Goal: Communication & Community: Answer question/provide support

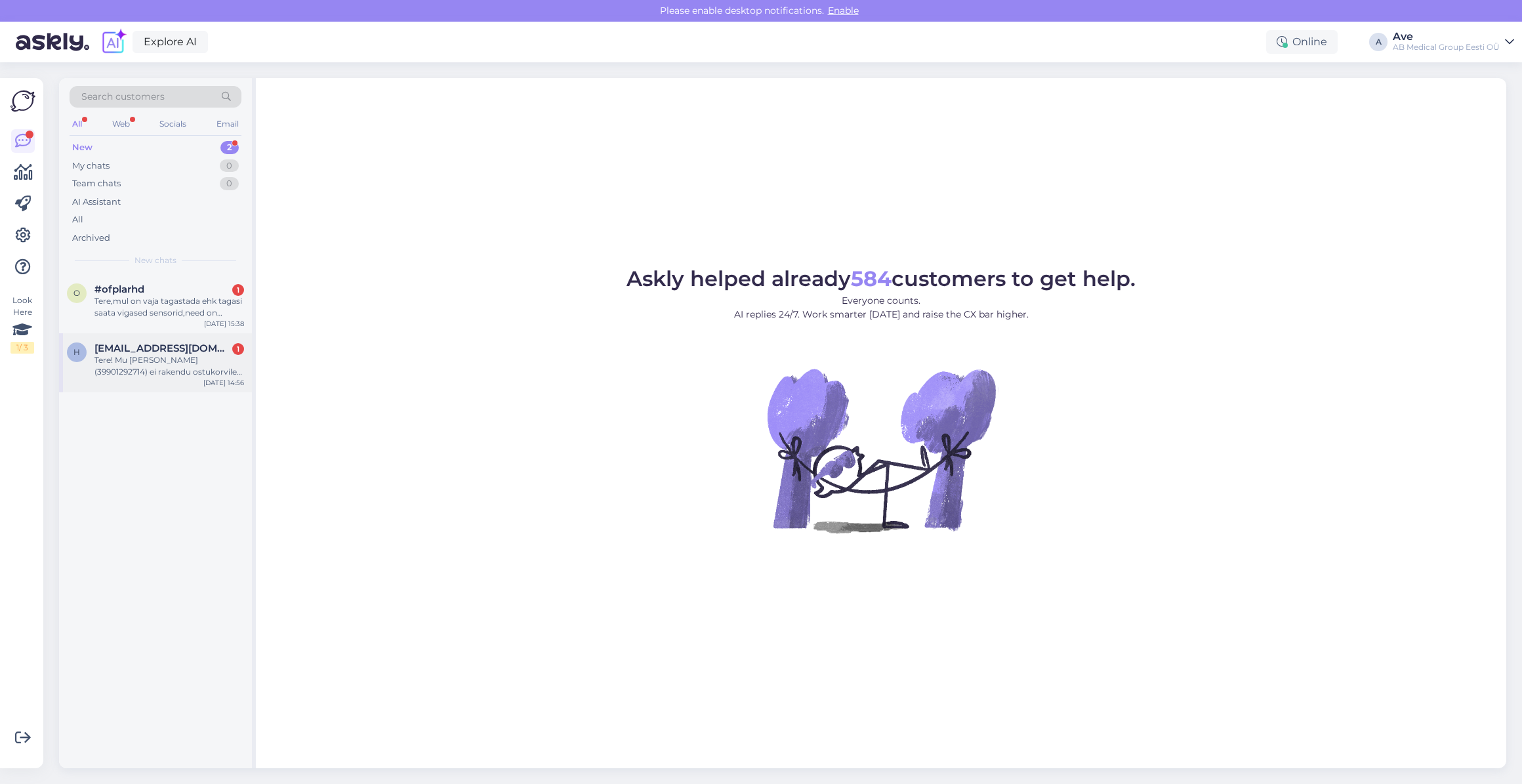
click at [118, 346] on span "[EMAIL_ADDRESS][DOMAIN_NAME]" at bounding box center [162, 349] width 136 height 12
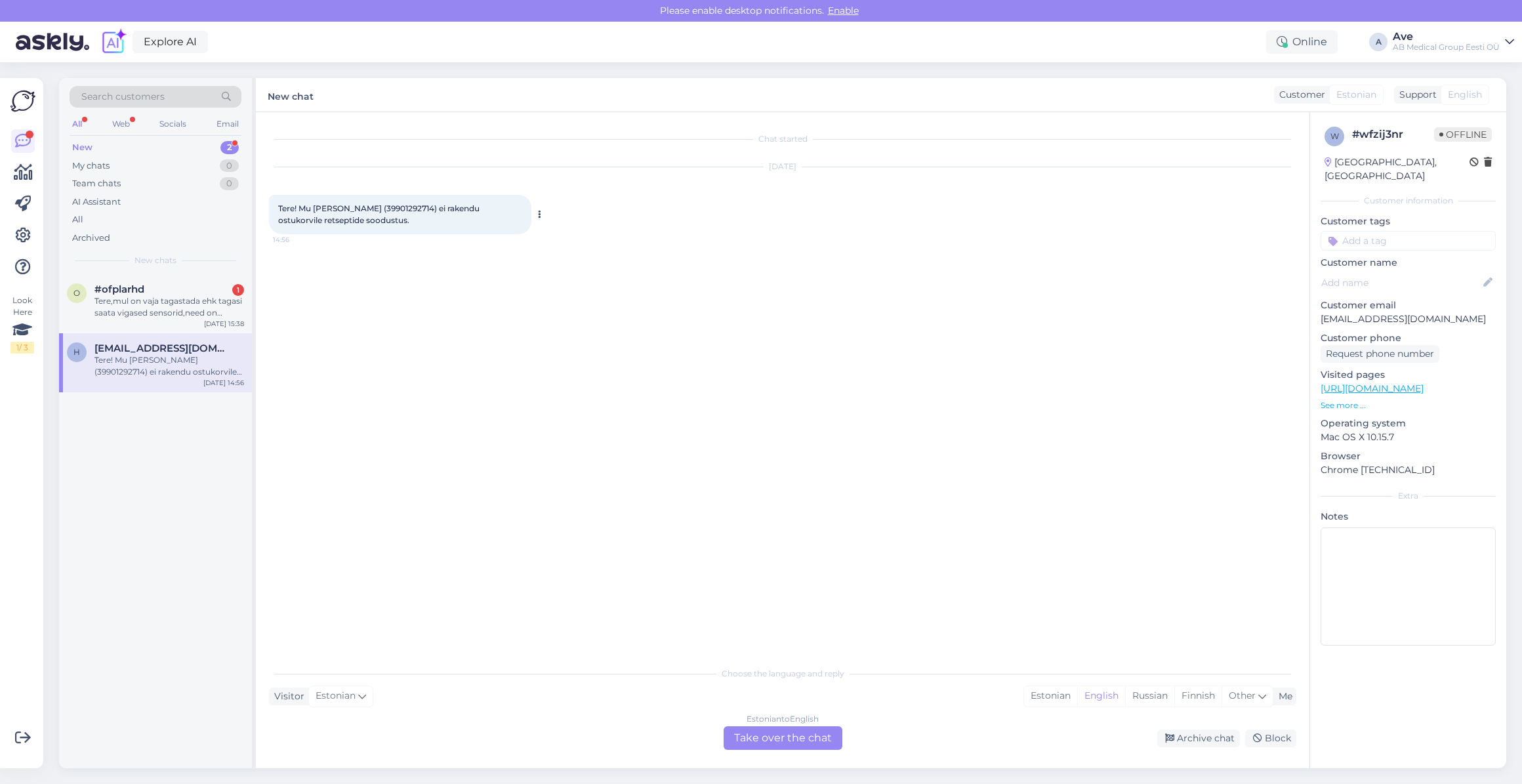
drag, startPoint x: 345, startPoint y: 210, endPoint x: 388, endPoint y: 216, distance: 43.4
click at [388, 216] on div "Tere! Mu [PERSON_NAME] (39901292714) ei rakendu ostukorvile retseptide soodustu…" at bounding box center [401, 214] width 263 height 39
drag, startPoint x: 395, startPoint y: 207, endPoint x: 345, endPoint y: 208, distance: 50.0
click at [345, 208] on span "Tere! Mu [PERSON_NAME] (39901292714) ei rakendu ostukorvile retseptide soodustu…" at bounding box center [380, 214] width 203 height 22
copy span "39901292714"
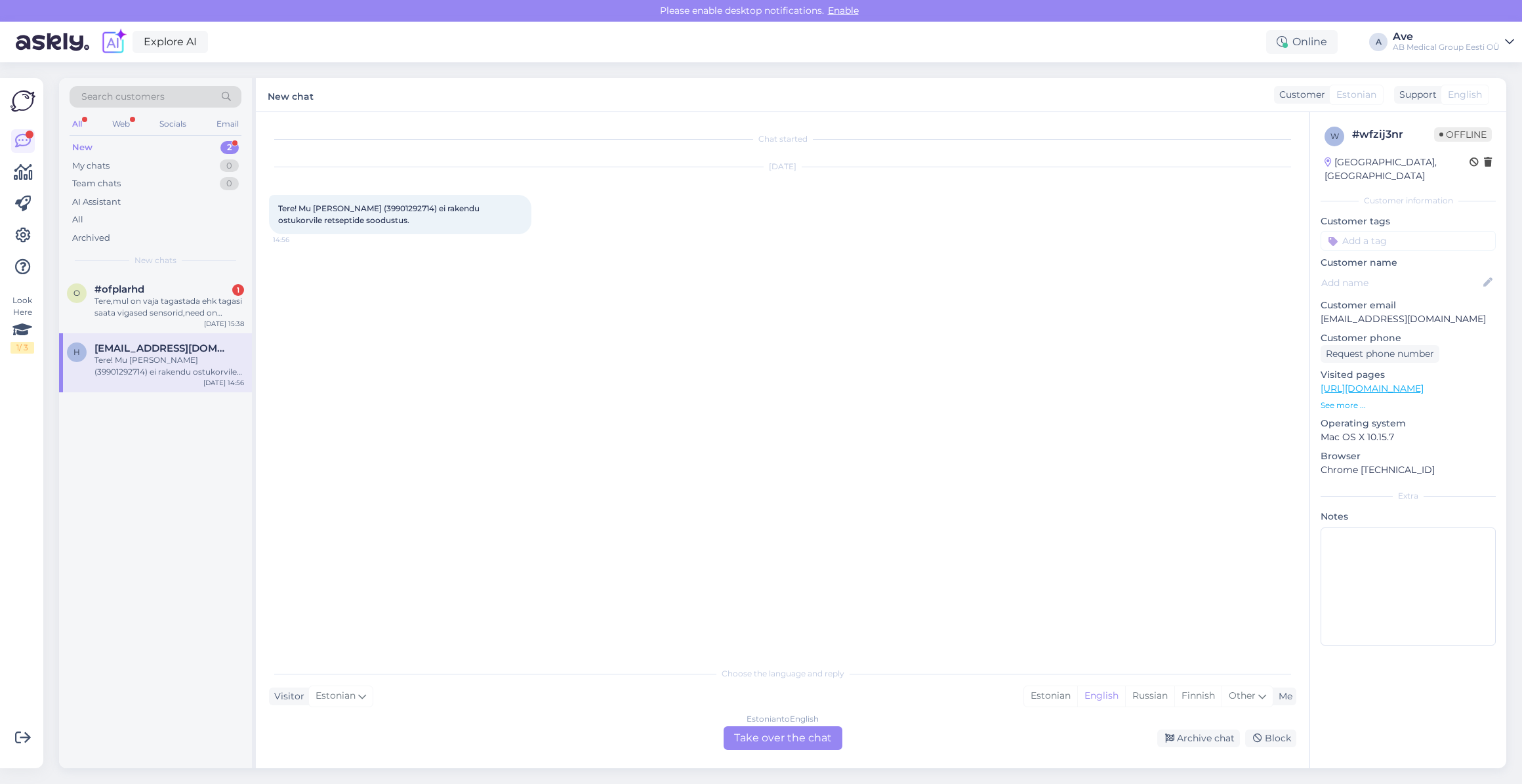
click at [246, 593] on div "o #ofplarhd 1 Tere,mul on vaja tagastada ehk tagasi saata vigased sensorid,need…" at bounding box center [156, 521] width 193 height 494
click at [745, 731] on div "Estonian to English Take over the chat" at bounding box center [783, 738] width 119 height 24
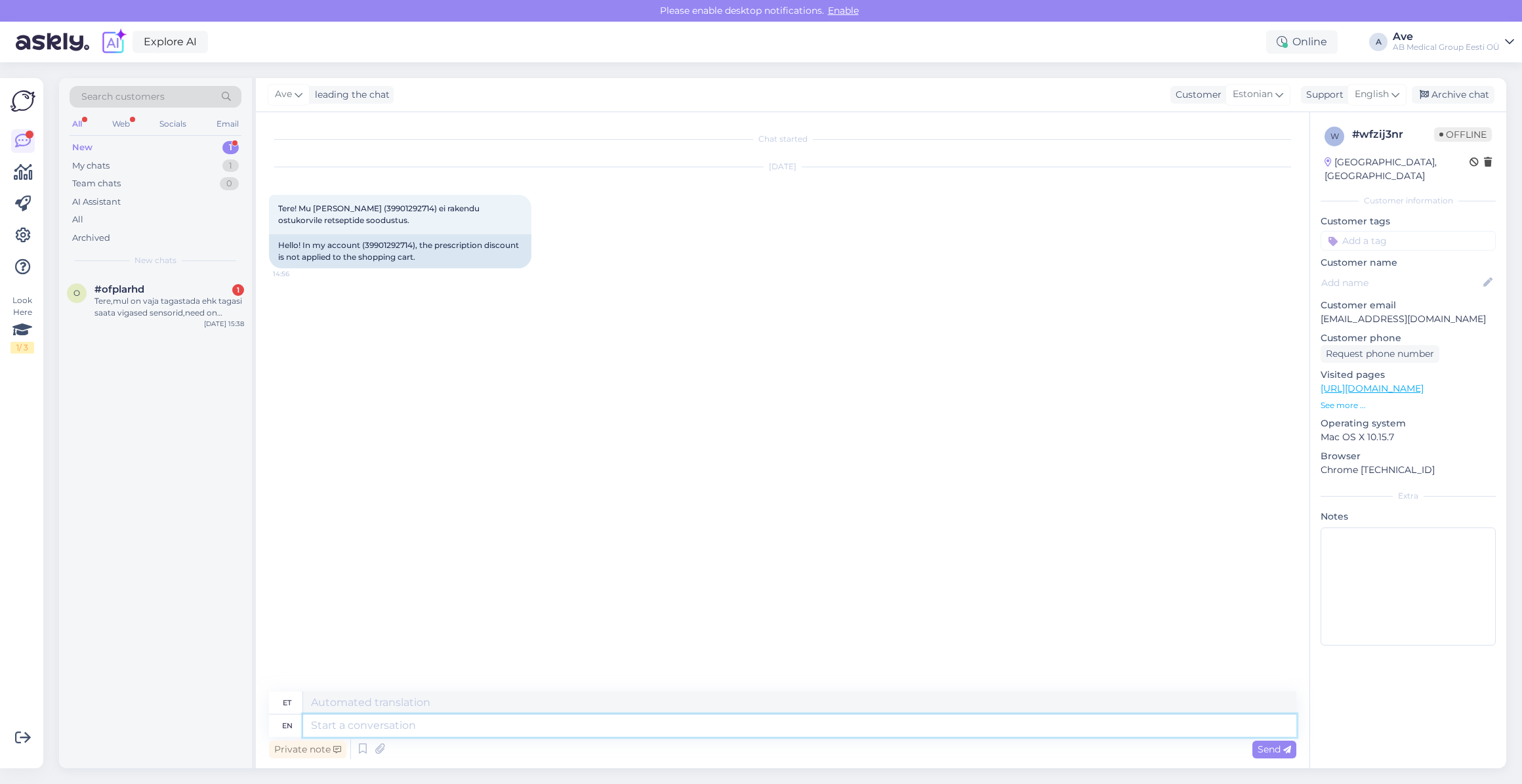
click at [1131, 723] on textarea at bounding box center [800, 725] width 993 height 22
type textarea "Tere"
drag, startPoint x: 1403, startPoint y: 89, endPoint x: 1395, endPoint y: 99, distance: 12.8
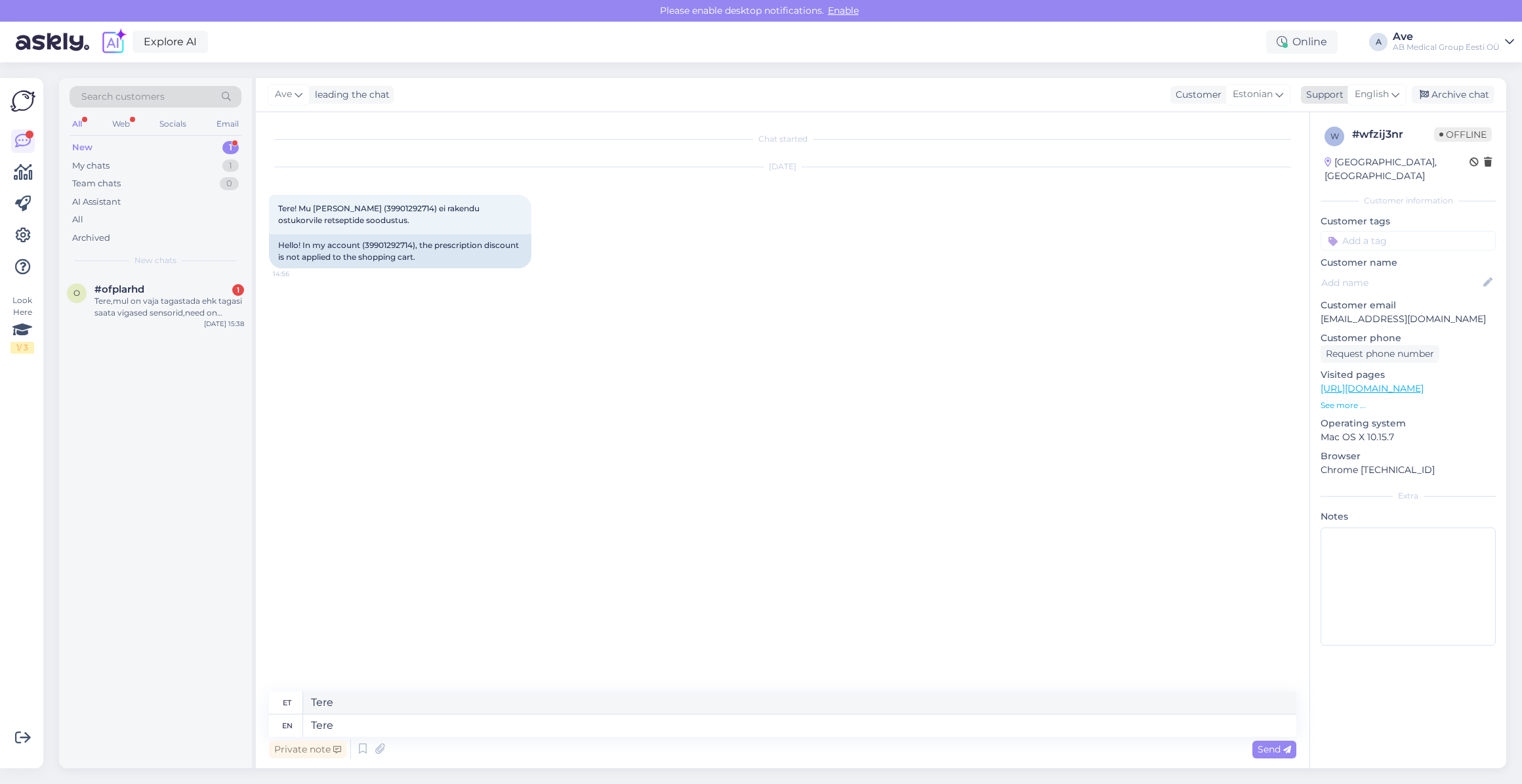
click at [1403, 89] on div "English" at bounding box center [1377, 94] width 59 height 21
click at [1334, 256] on link "Estonian" at bounding box center [1354, 255] width 145 height 21
click at [416, 728] on textarea "Tere" at bounding box center [783, 722] width 1027 height 27
click at [416, 728] on textarea "Tere. Mida te soovite osta, sis saaksin vaadata milles võiks [PERSON_NAME]." at bounding box center [783, 722] width 1027 height 27
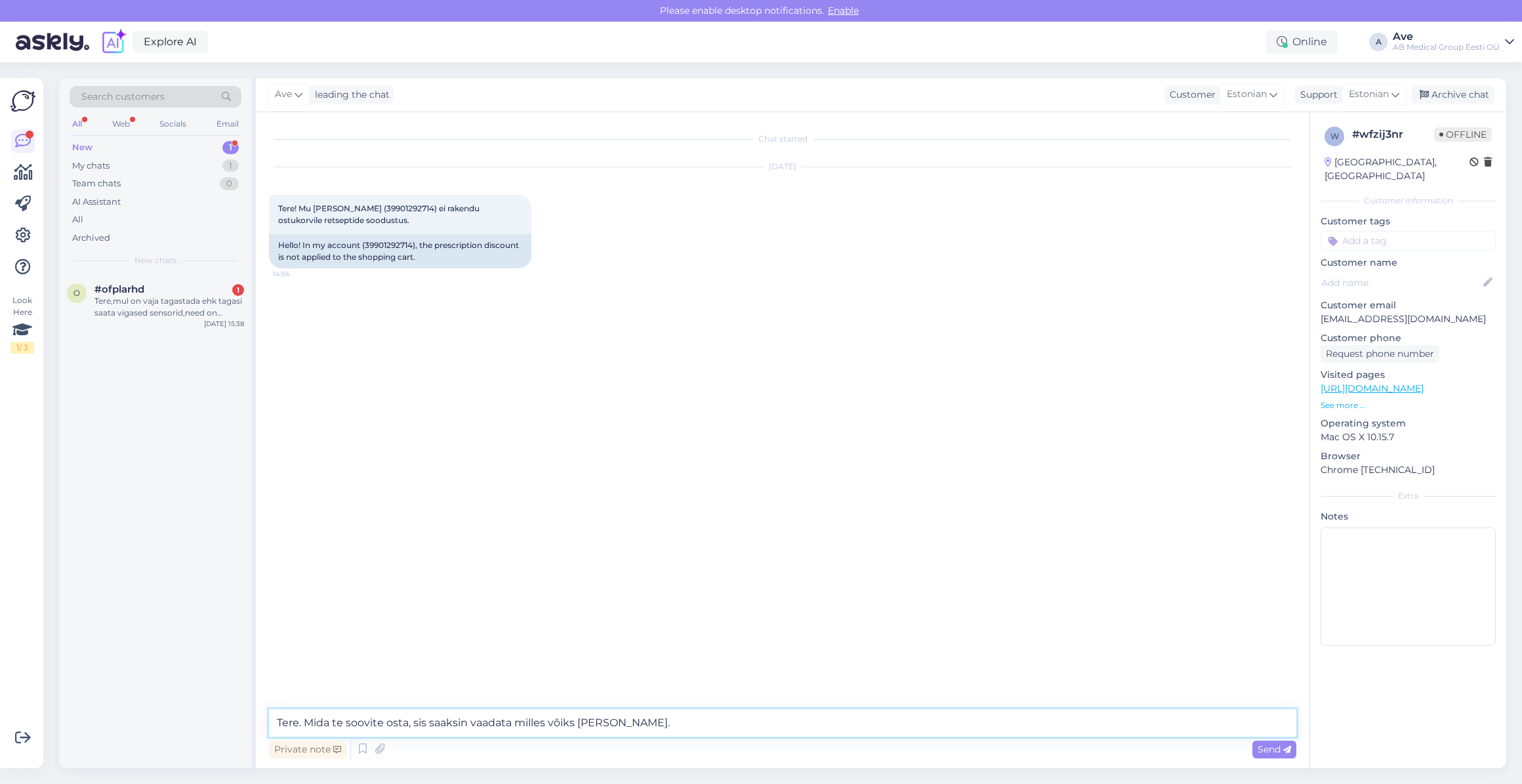
type textarea "Tere. Mida te soovite osta, siis saaksin vaadata milles võiks [PERSON_NAME]."
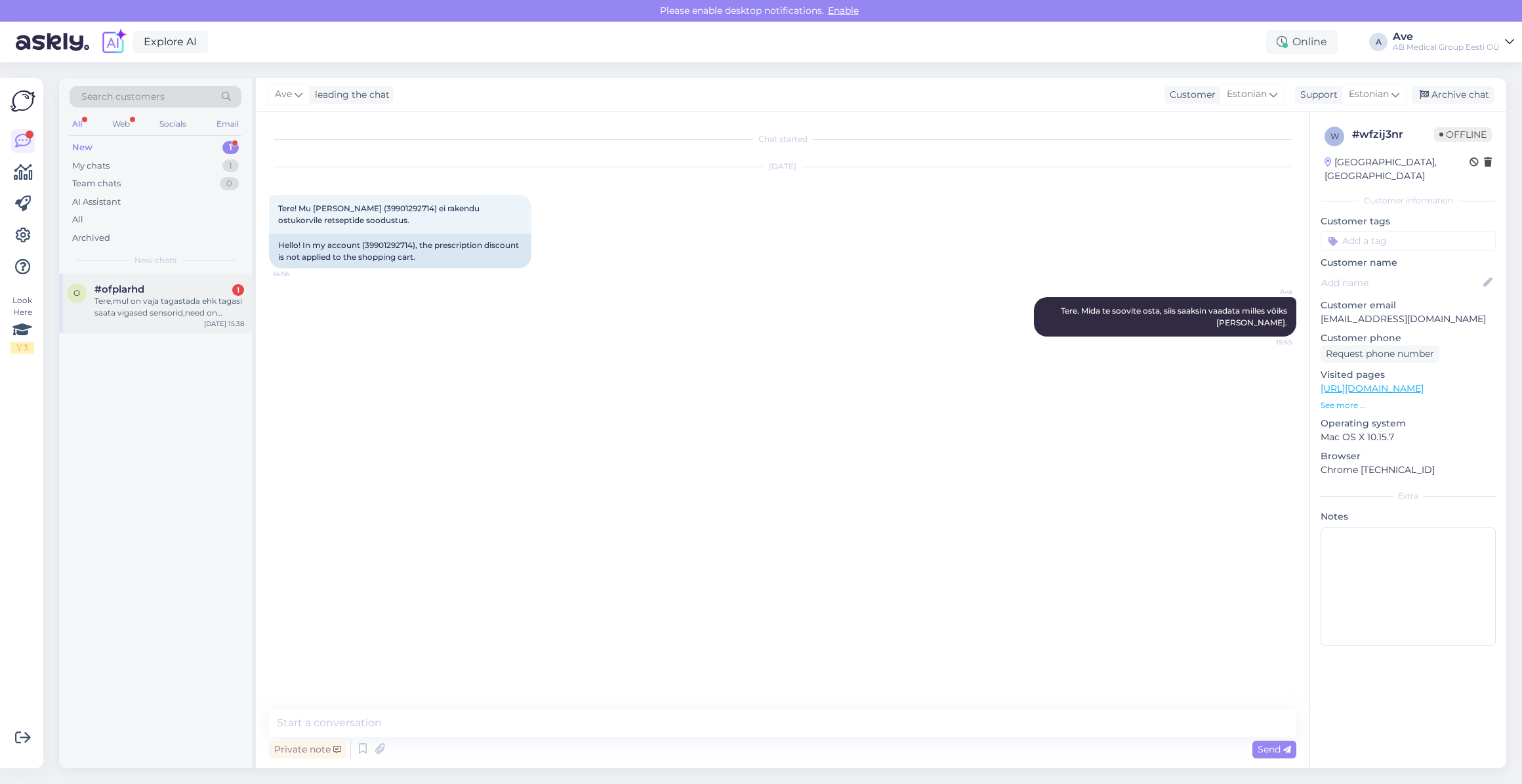
click at [126, 303] on div "Tere,mul on vaja tagastada ehk tagasi saata vigased sensorid,need on pakitud ta…" at bounding box center [169, 307] width 150 height 24
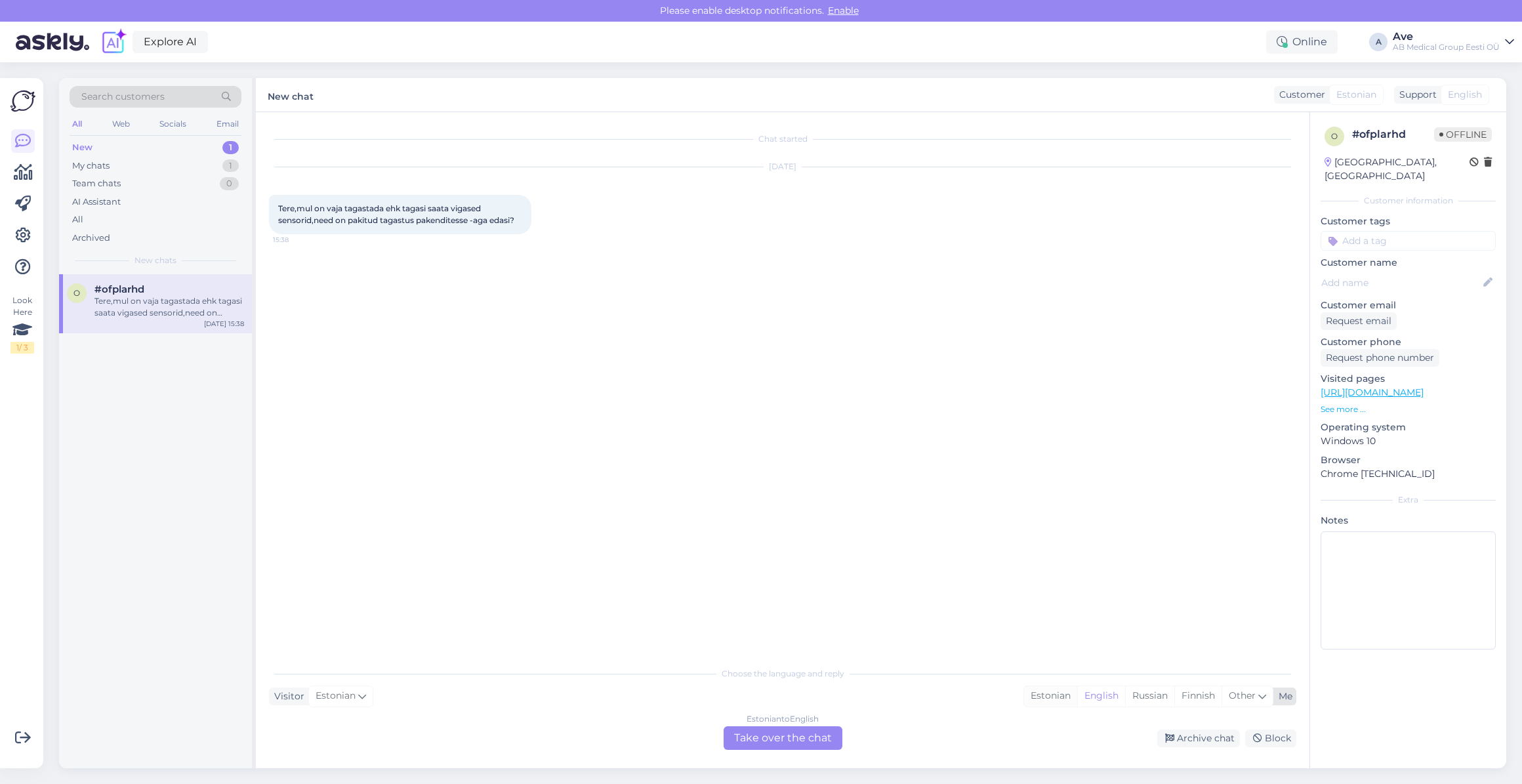
click at [1041, 695] on div "Estonian" at bounding box center [1050, 696] width 53 height 20
click at [1038, 697] on div "Estonian" at bounding box center [1050, 696] width 53 height 20
click at [762, 747] on div "Estonian to Estonian Take over the chat" at bounding box center [783, 738] width 119 height 24
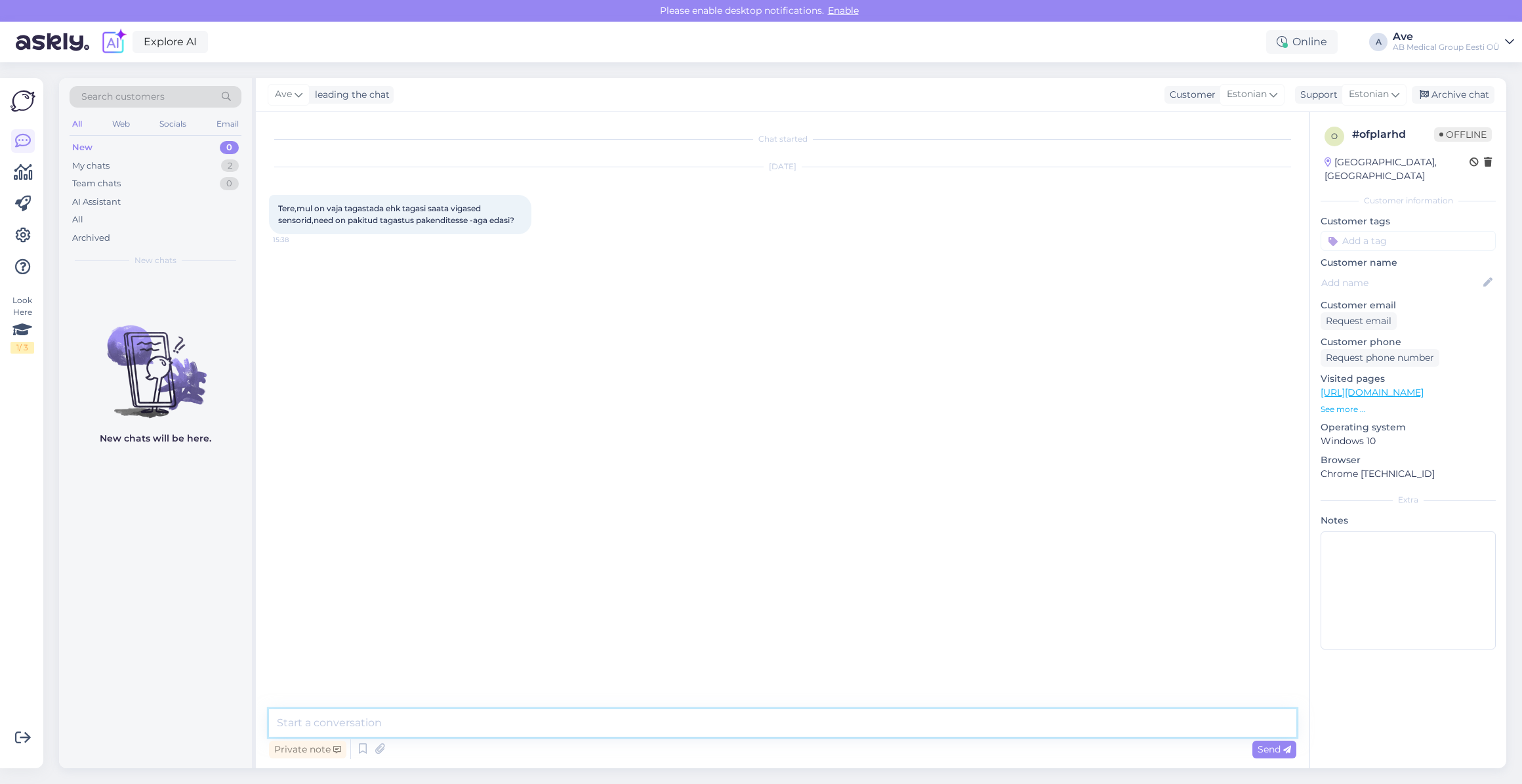
click at [500, 723] on textarea at bounding box center [783, 722] width 1027 height 27
click at [775, 725] on textarea "Tere. Kas tei paluti tagasi saata vigased sensoreid. Tavaliselt me neid tagasi …" at bounding box center [783, 722] width 1027 height 27
click at [772, 722] on textarea "Tere. Kas tei paluti tagasi saata vigased sensoreid. Tavaliselt me neid tagasi …" at bounding box center [783, 722] width 1027 height 27
paste textarea "Sensorite asendamise taotlus"
click at [1064, 722] on textarea "Tere. Kas tei paluti tagasi saata vigased sensoreid. Tavaliselt me neid tagasi …" at bounding box center [783, 722] width 1027 height 27
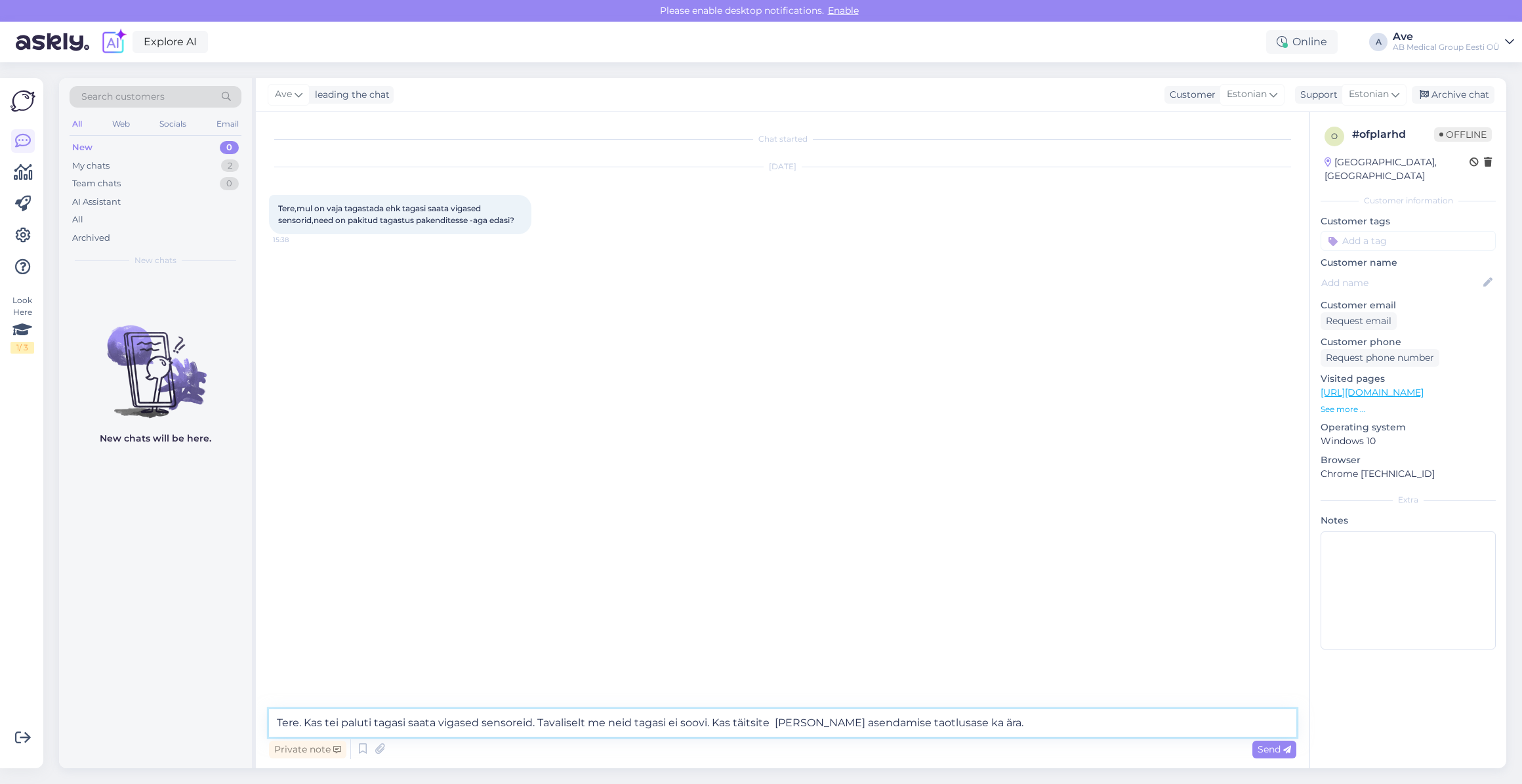
click at [782, 722] on textarea "Tere. Kas tei paluti tagasi saata vigased sensoreid. Tavaliselt me neid tagasi …" at bounding box center [783, 722] width 1027 height 27
type textarea "Tere. Kas tei paluti tagasi saata vigased sensoreid. Tavaliselt me neid tagasi …"
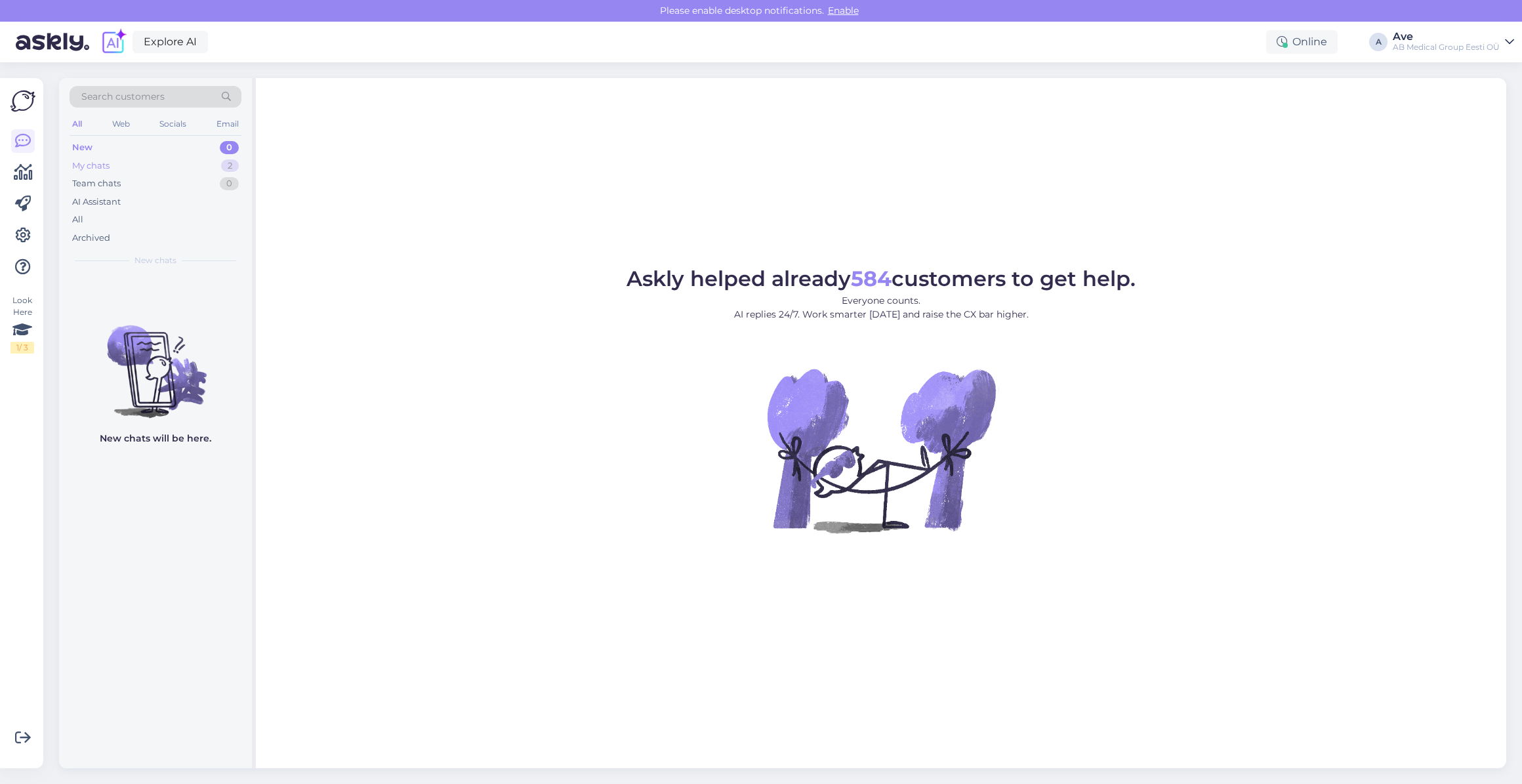
click at [177, 163] on div "My chats 2" at bounding box center [156, 165] width 172 height 19
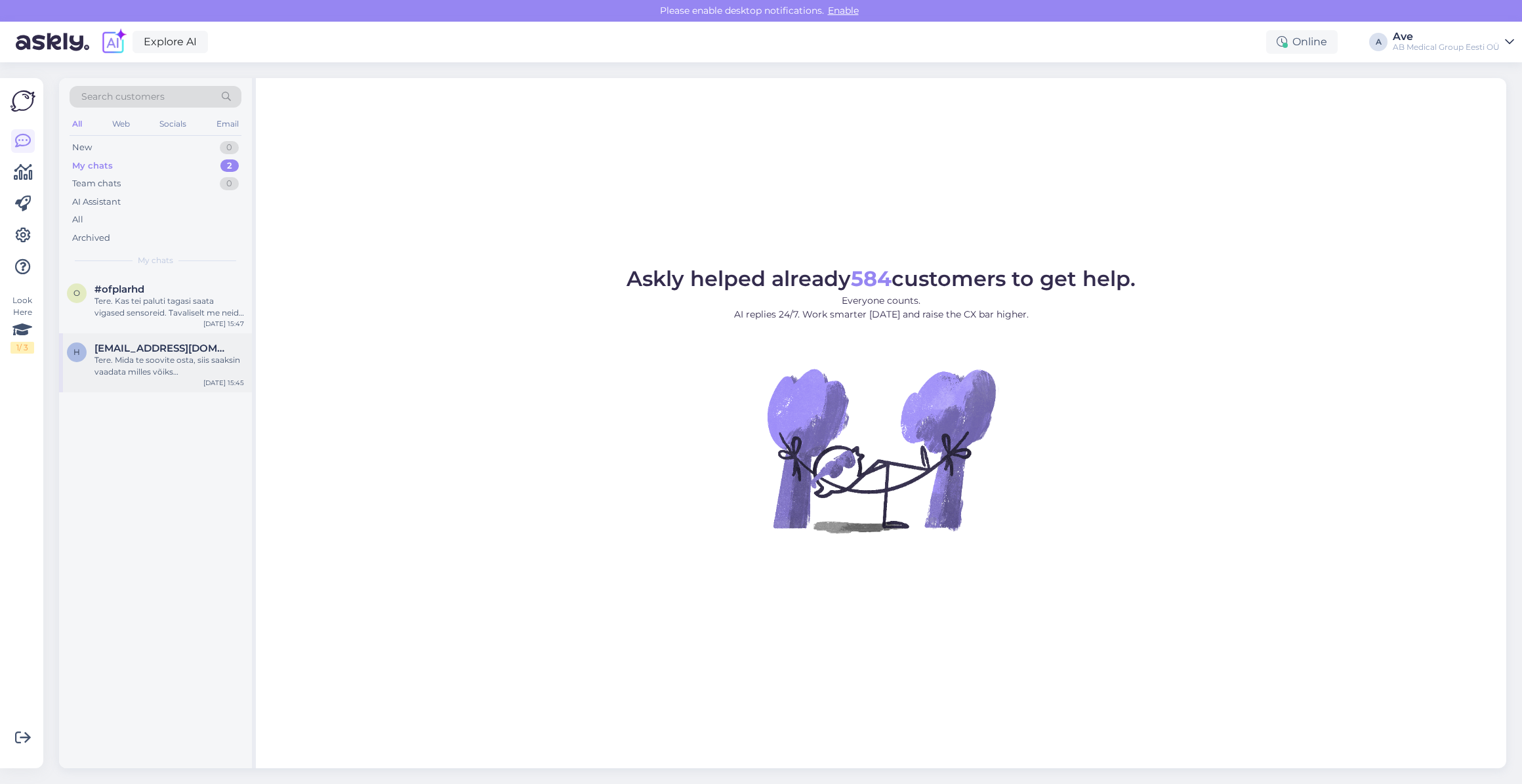
click at [165, 355] on div "Tere. Mida te soovite osta, siis saaksin vaadata milles võiks [PERSON_NAME]." at bounding box center [169, 366] width 150 height 24
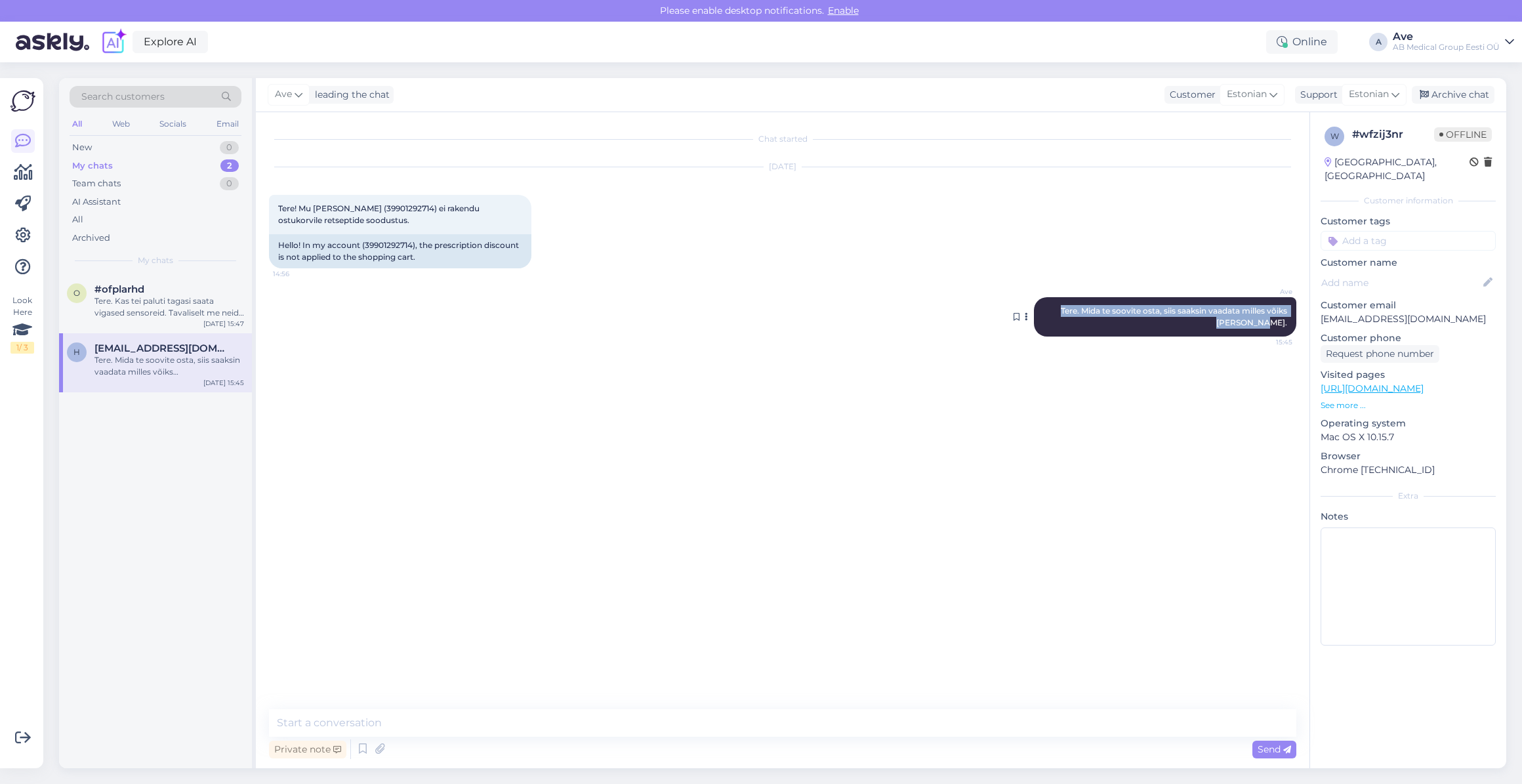
drag, startPoint x: 1043, startPoint y: 312, endPoint x: 1285, endPoint y: 325, distance: 242.3
click at [1285, 325] on div "Ave Tere. Mida te soovite osta, siis saaksin vaadata milles võiks mure olla. 15…" at bounding box center [1165, 317] width 263 height 39
copy span "Tere. Mida te soovite osta, siis saaksin vaadata milles võiks [PERSON_NAME]."
click at [76, 456] on div "o #ofplarhd Tere. Kas tei paluti tagasi saata vigased sensoreid. Tavaliselt me …" at bounding box center [156, 521] width 193 height 494
drag, startPoint x: 1466, startPoint y: 303, endPoint x: 1322, endPoint y: 309, distance: 144.1
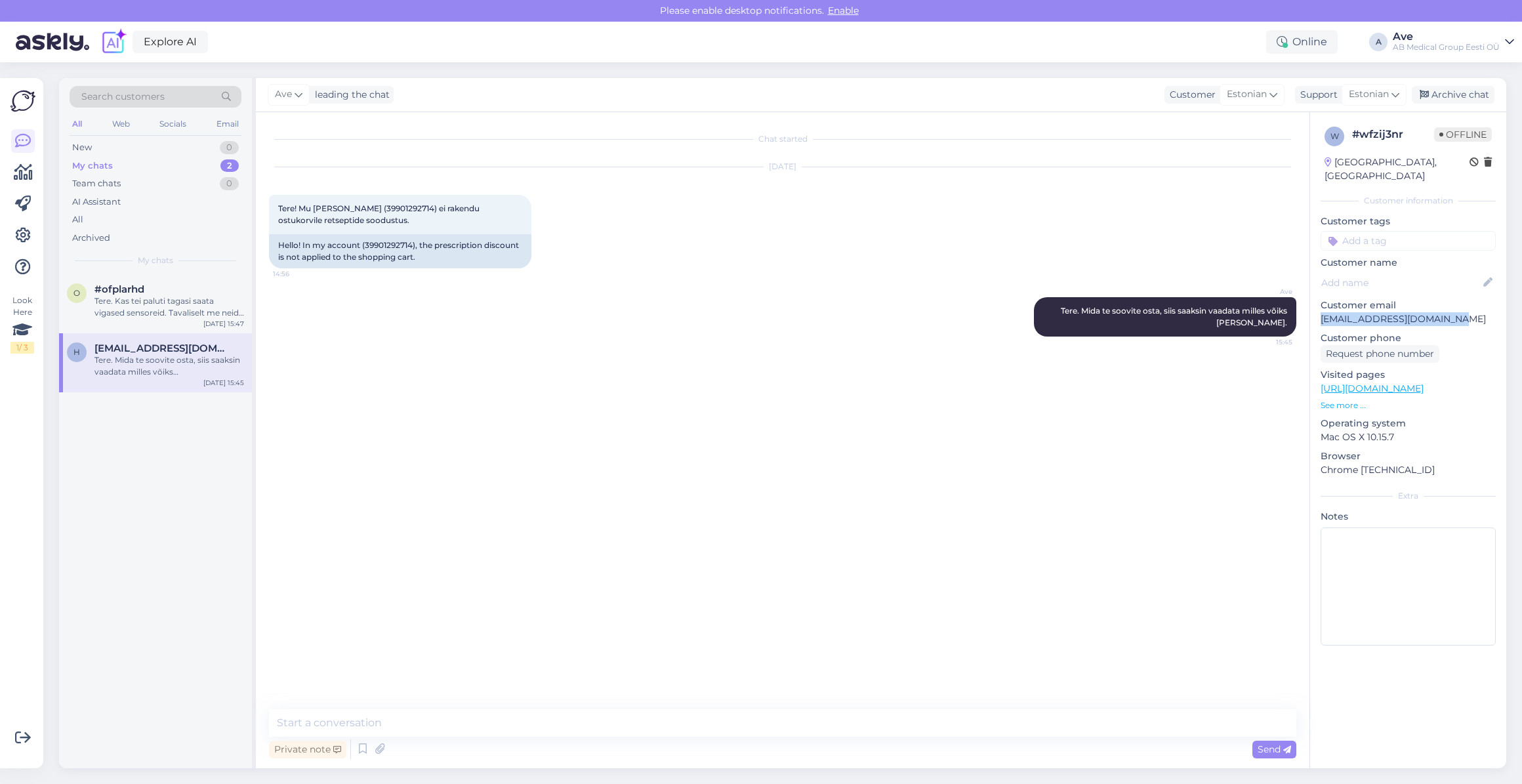
click at [1322, 312] on p "[EMAIL_ADDRESS][DOMAIN_NAME]" at bounding box center [1408, 319] width 175 height 14
copy p "[EMAIL_ADDRESS][DOMAIN_NAME]"
